Goal: Task Accomplishment & Management: Use online tool/utility

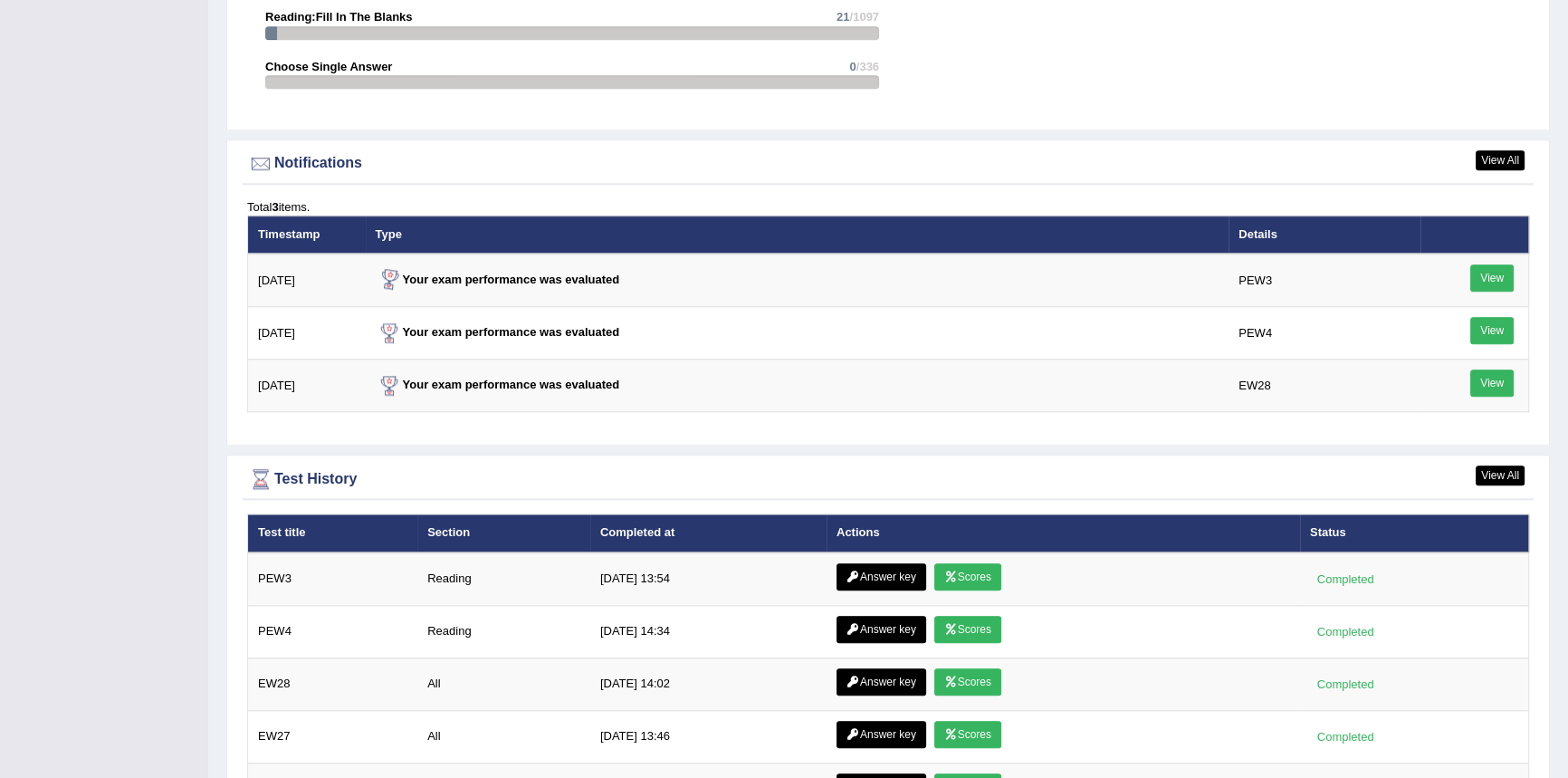
scroll to position [1766, 0]
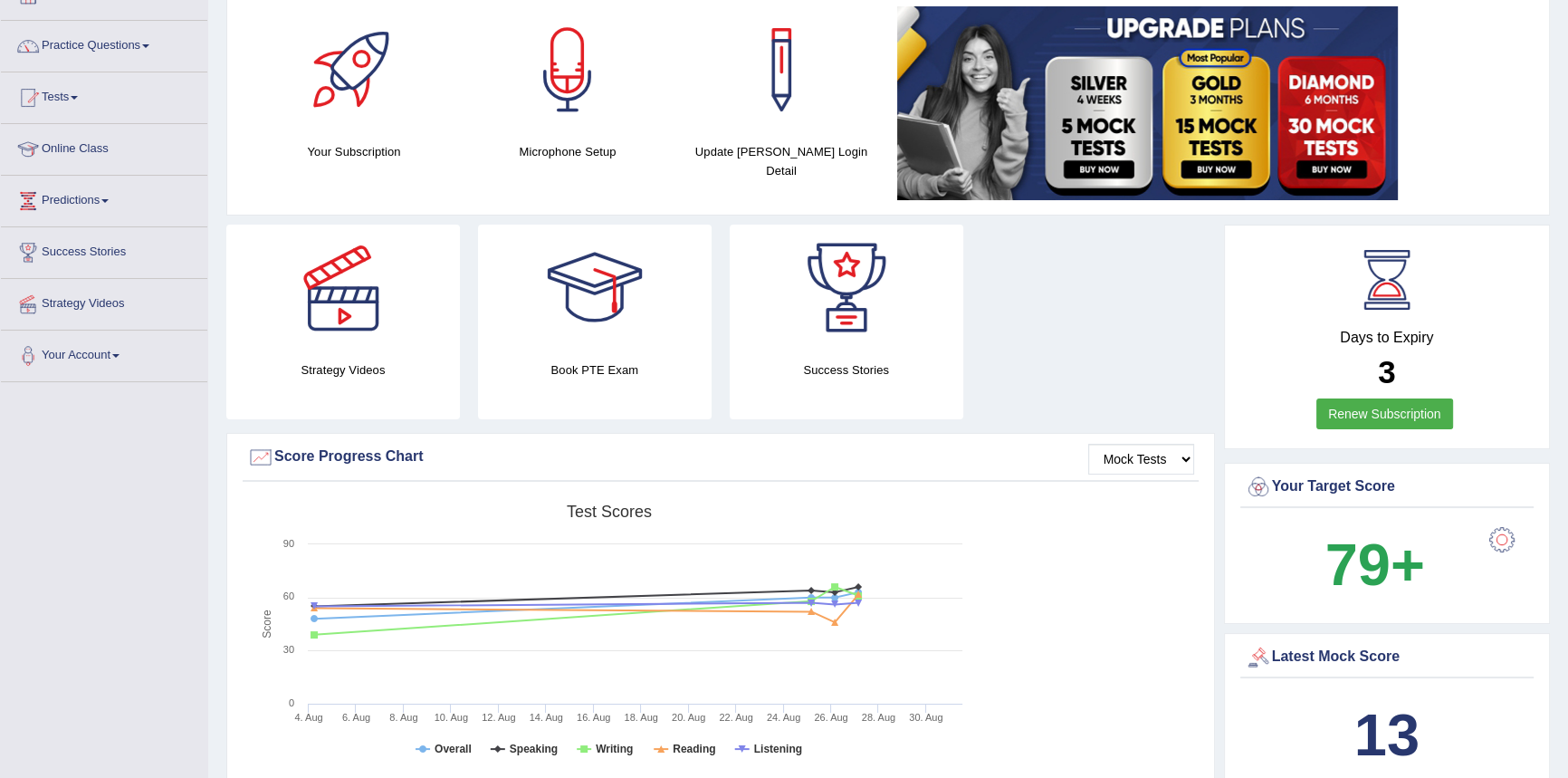
scroll to position [119, 0]
click at [89, 96] on link "Tests" at bounding box center [104, 96] width 207 height 45
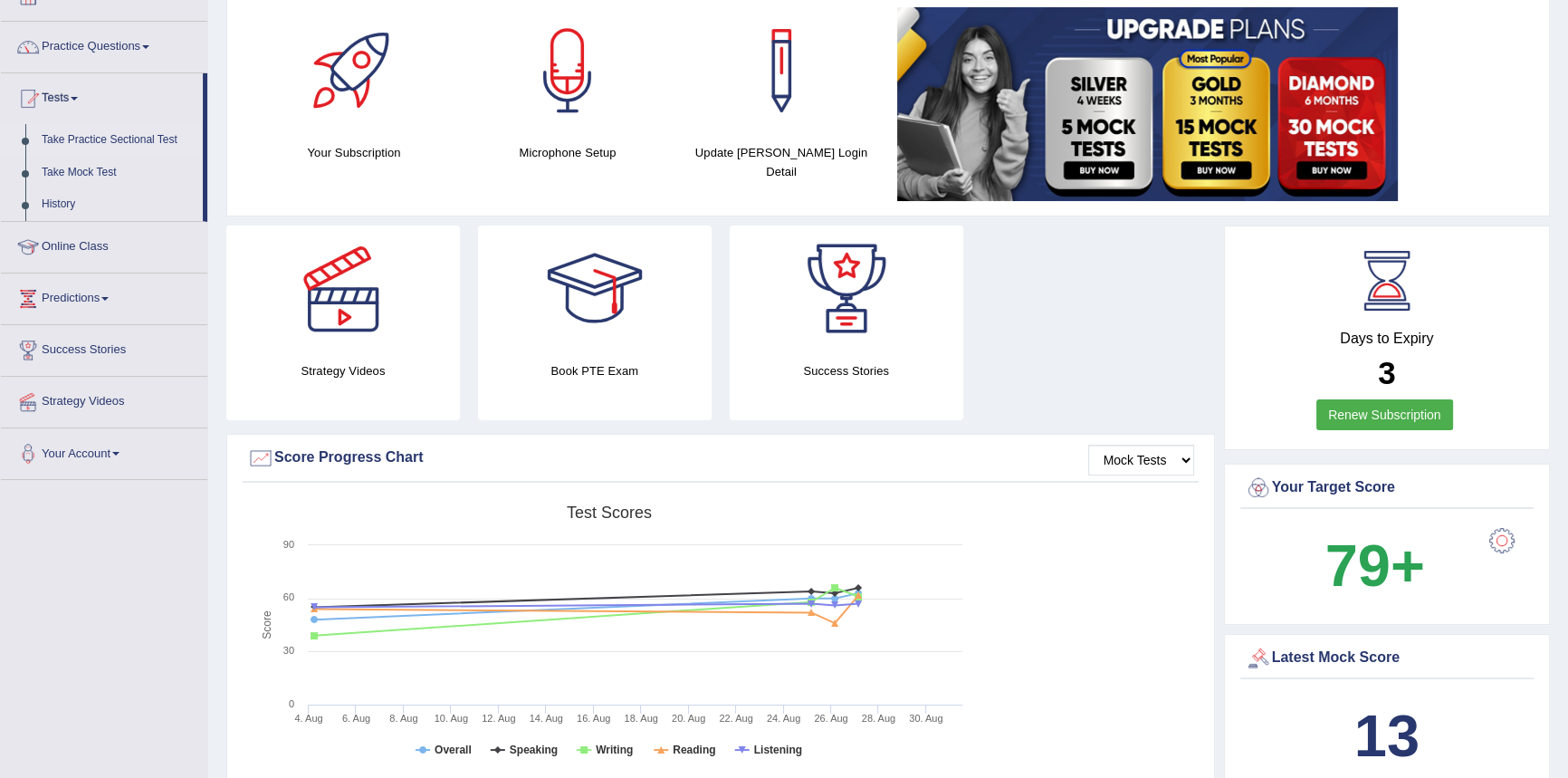
click at [106, 136] on link "Take Practice Sectional Test" at bounding box center [118, 140] width 169 height 33
